Goal: Book appointment/travel/reservation

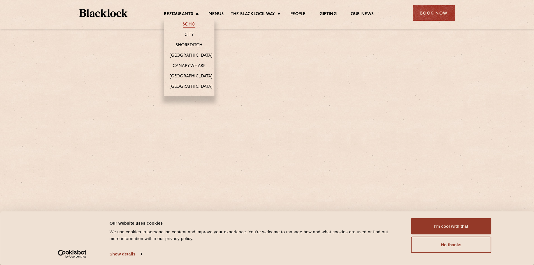
click at [191, 26] on link "Soho" at bounding box center [189, 25] width 13 height 6
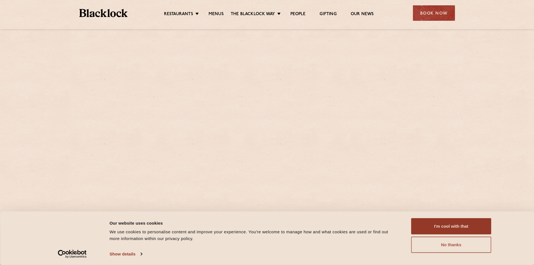
click at [458, 241] on button "No thanks" at bounding box center [451, 244] width 80 height 16
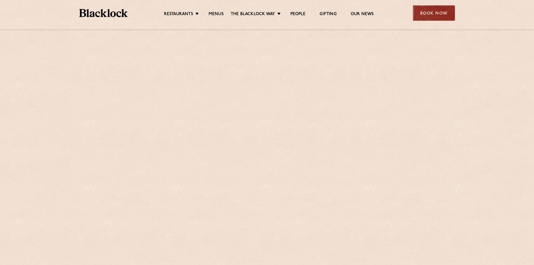
click at [433, 12] on div "Book Now" at bounding box center [434, 12] width 42 height 15
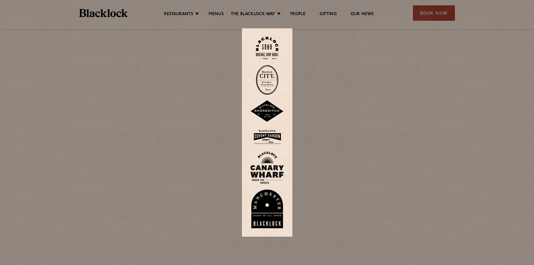
click at [273, 55] on img at bounding box center [267, 48] width 22 height 23
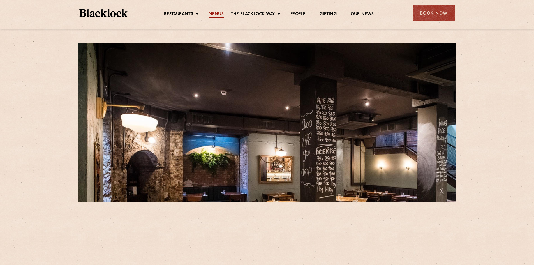
click at [214, 14] on link "Menus" at bounding box center [215, 14] width 15 height 6
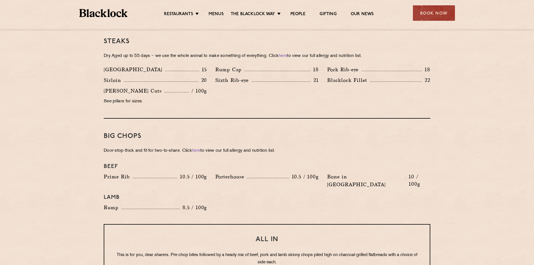
scroll to position [560, 0]
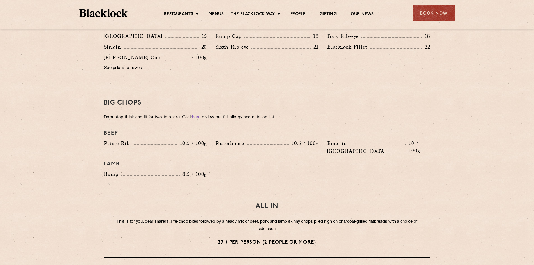
click at [117, 190] on div "All In This is for you, dear sharers. Pre-chop bites followed by a heady mix of…" at bounding box center [267, 223] width 326 height 67
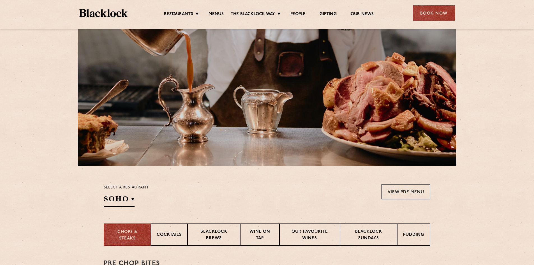
scroll to position [0, 0]
